Goal: Entertainment & Leisure: Consume media (video, audio)

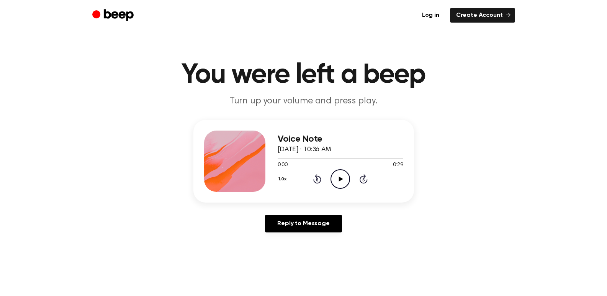
click at [334, 176] on icon "Play Audio" at bounding box center [341, 179] width 20 height 20
click at [337, 176] on icon "Play Audio" at bounding box center [341, 179] width 20 height 20
click at [342, 179] on icon at bounding box center [341, 179] width 4 height 5
click at [336, 178] on icon "Play Audio" at bounding box center [341, 179] width 20 height 20
